Goal: Transaction & Acquisition: Purchase product/service

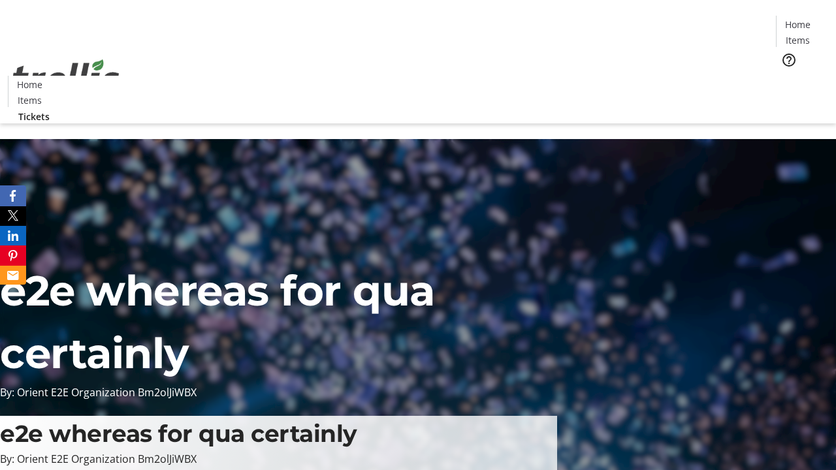
click at [786, 76] on span "Tickets" at bounding box center [801, 83] width 31 height 14
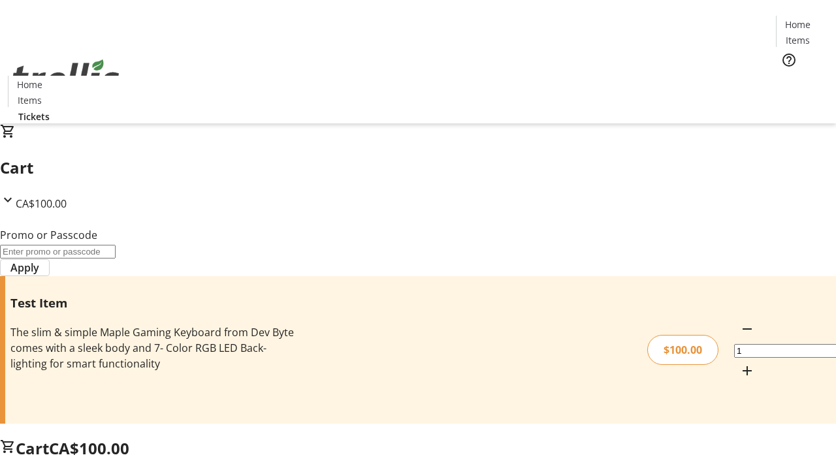
type input "PERCENT"
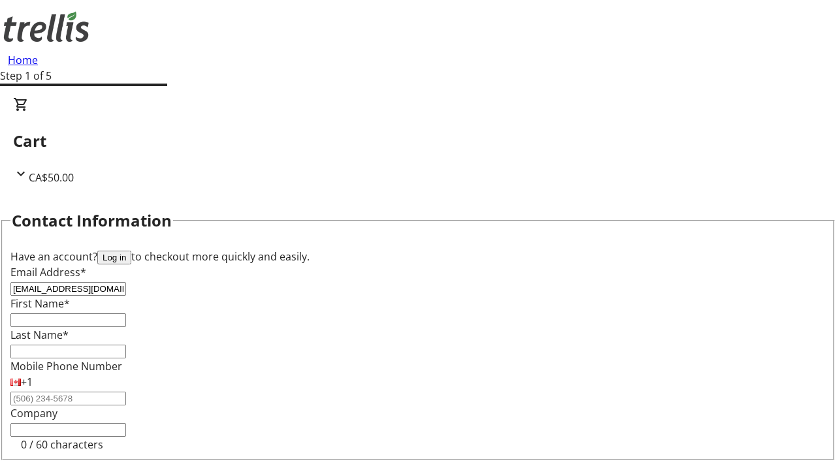
type input "[EMAIL_ADDRESS][DOMAIN_NAME]"
type input "Kaylee"
type input "[PERSON_NAME]"
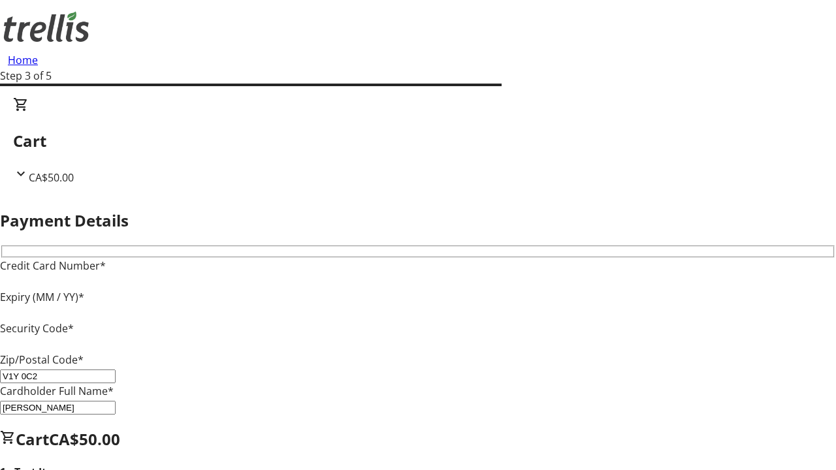
type input "V1Y 0C2"
